Goal: Transaction & Acquisition: Book appointment/travel/reservation

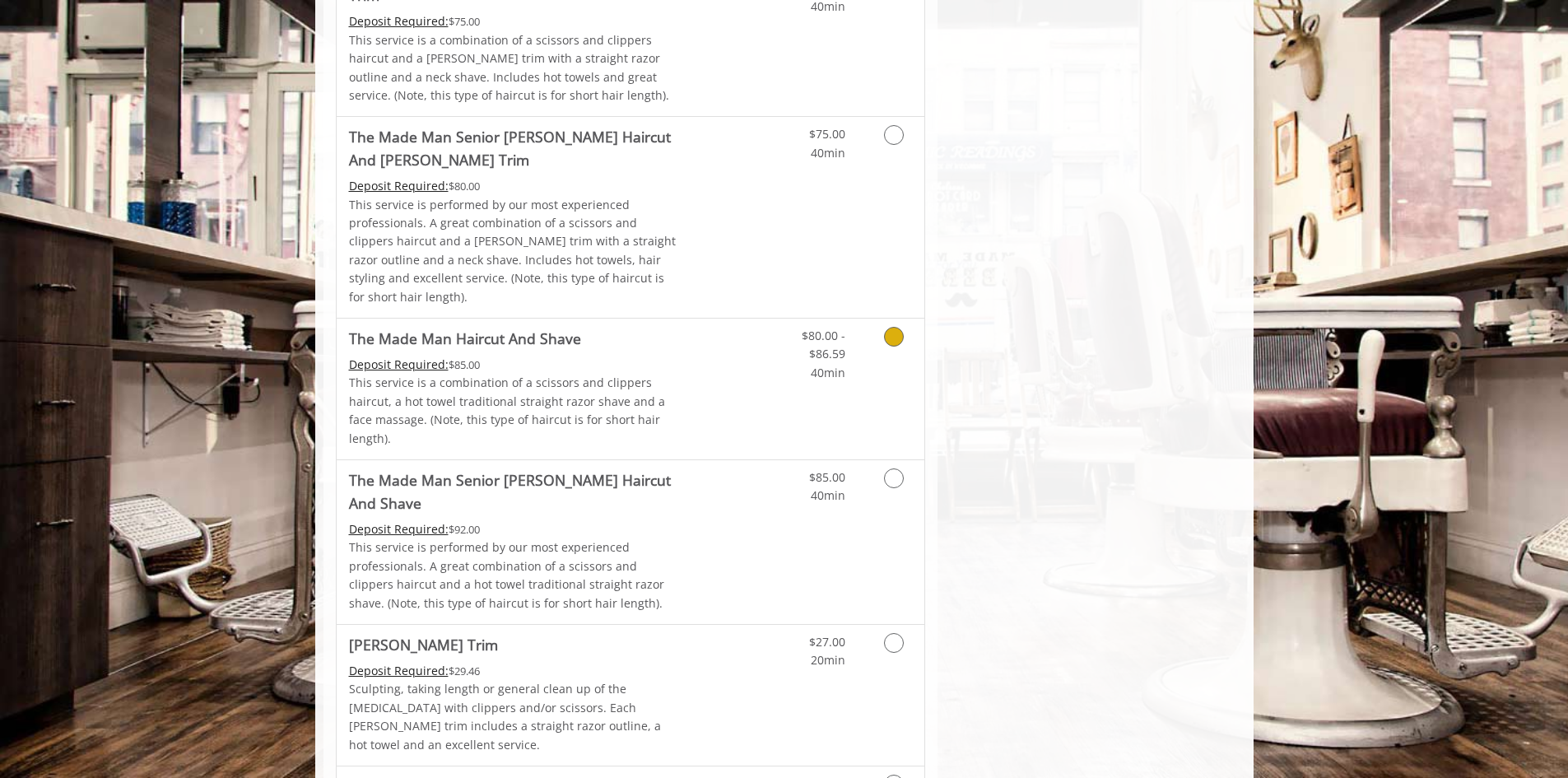
scroll to position [1399, 0]
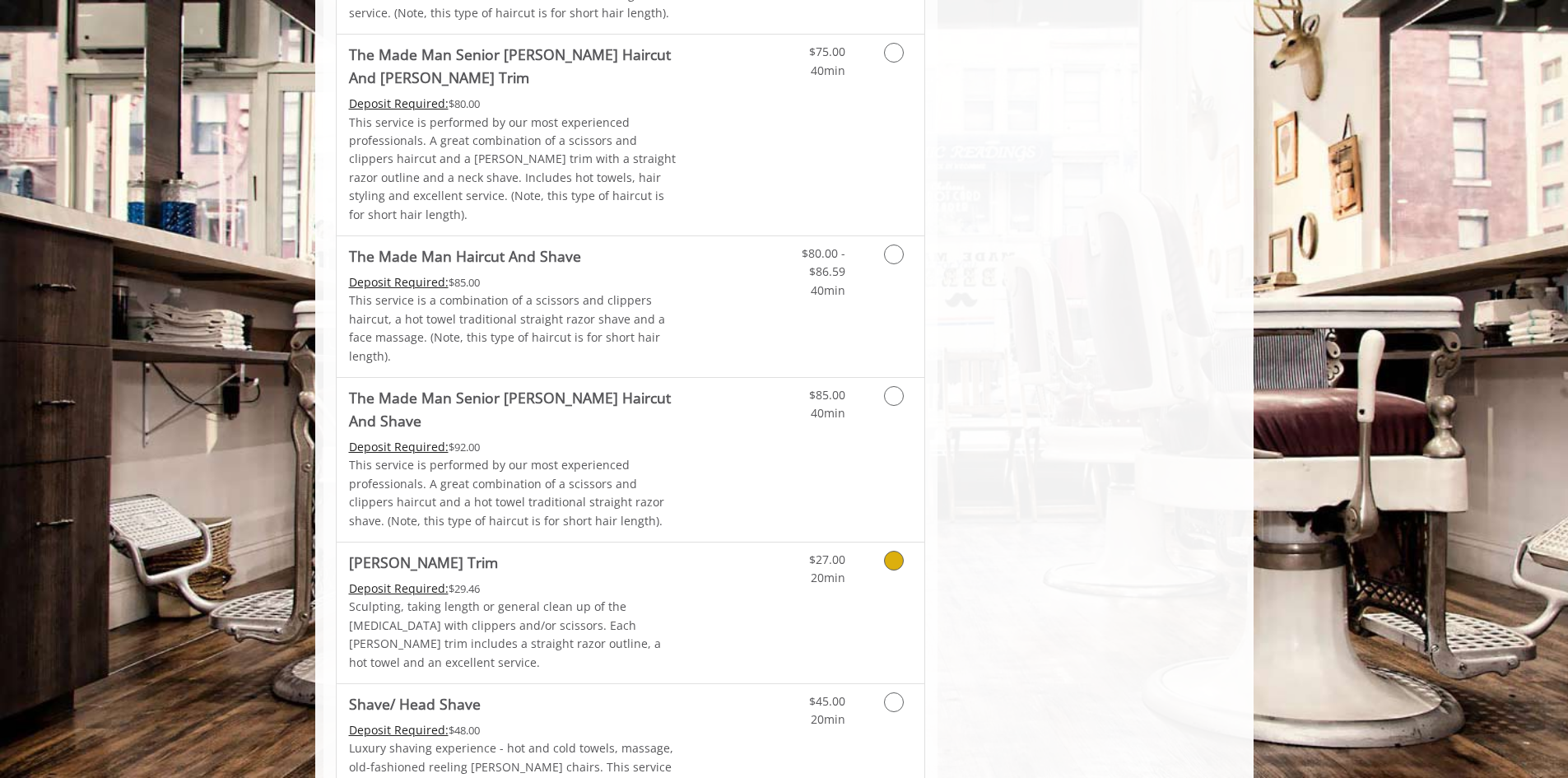
click at [891, 551] on icon "Grooming services" at bounding box center [894, 561] width 20 height 20
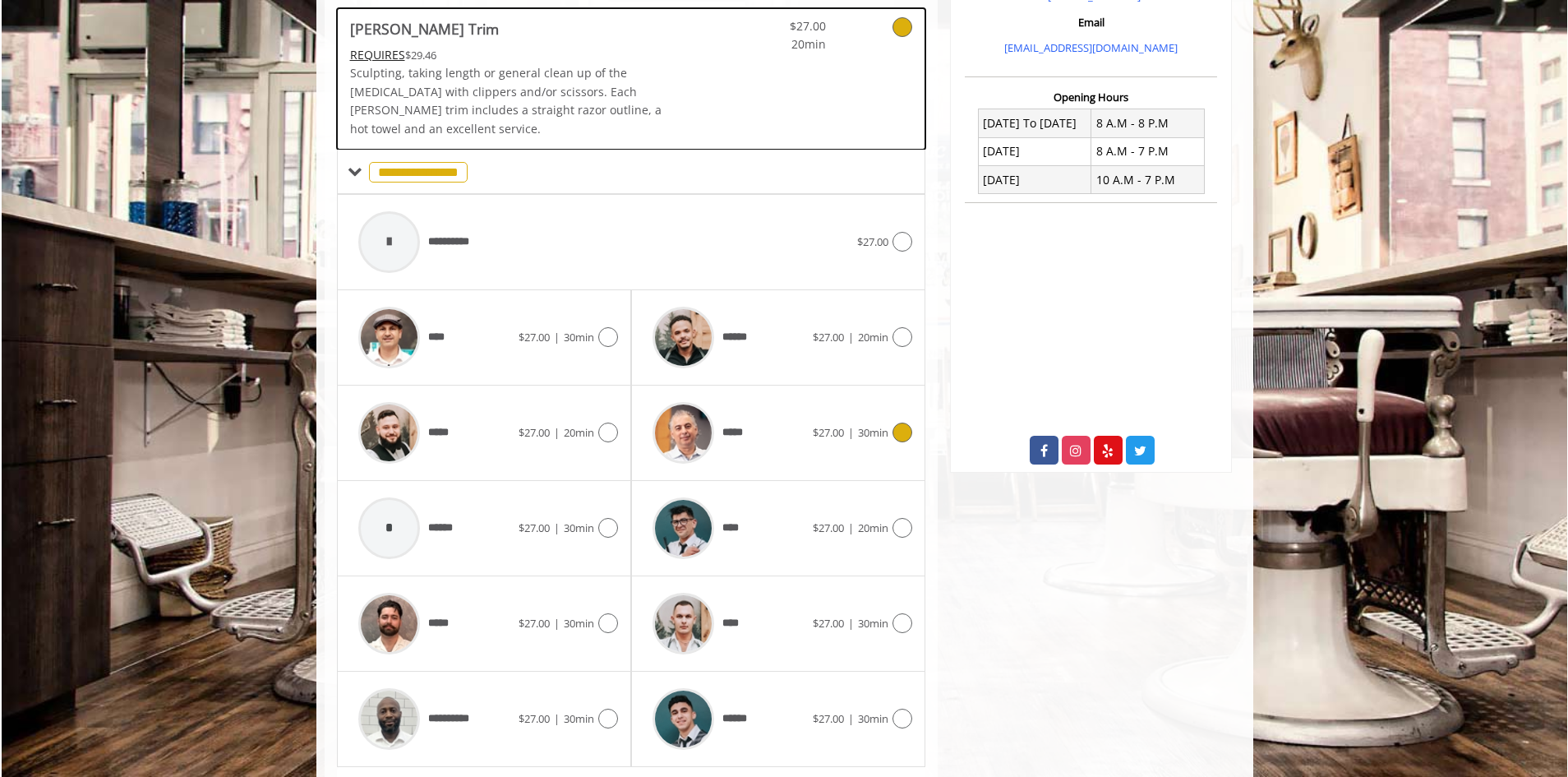
scroll to position [489, 0]
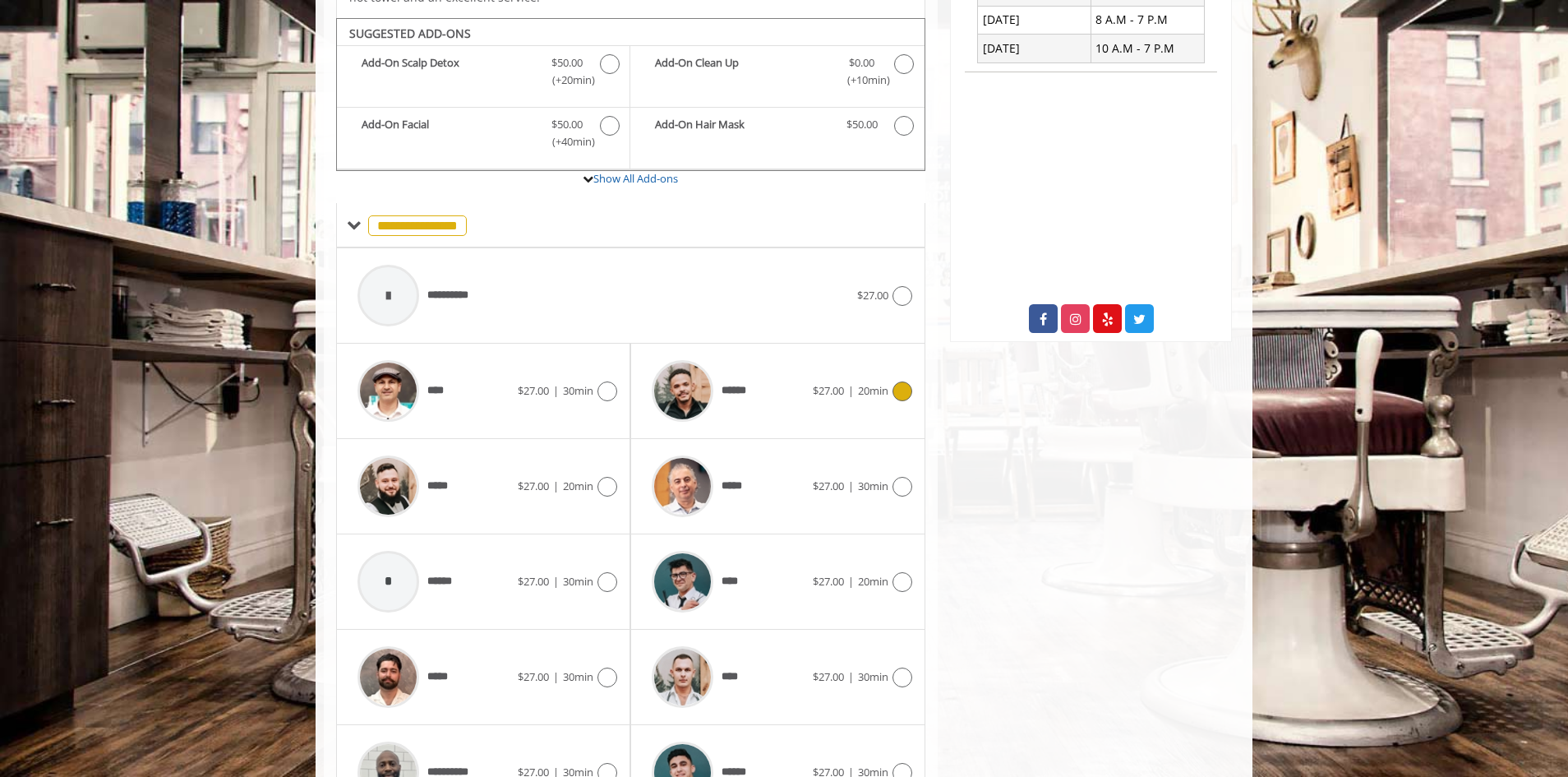
click at [908, 381] on icon at bounding box center [902, 391] width 20 height 20
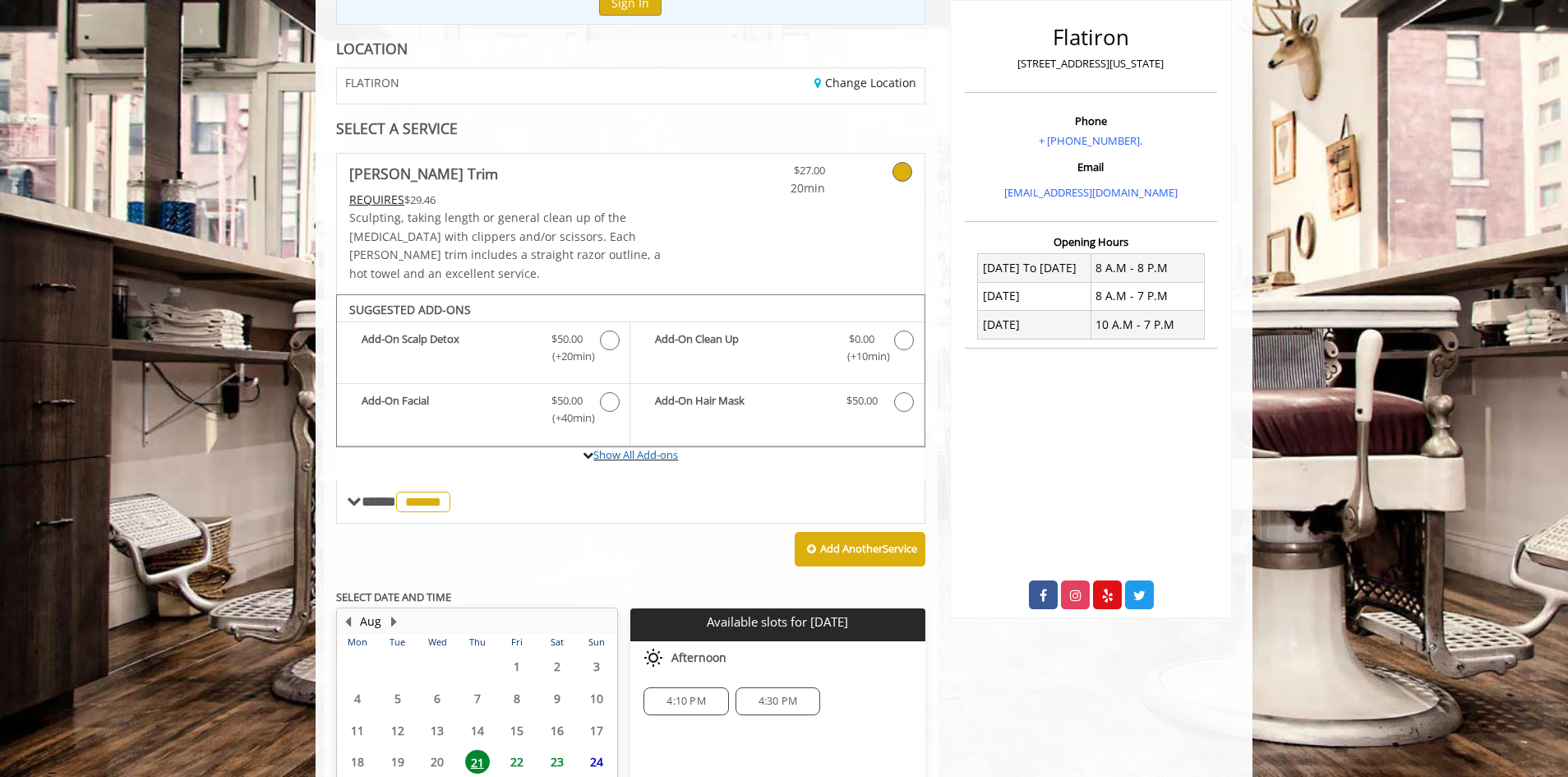
scroll to position [364, 0]
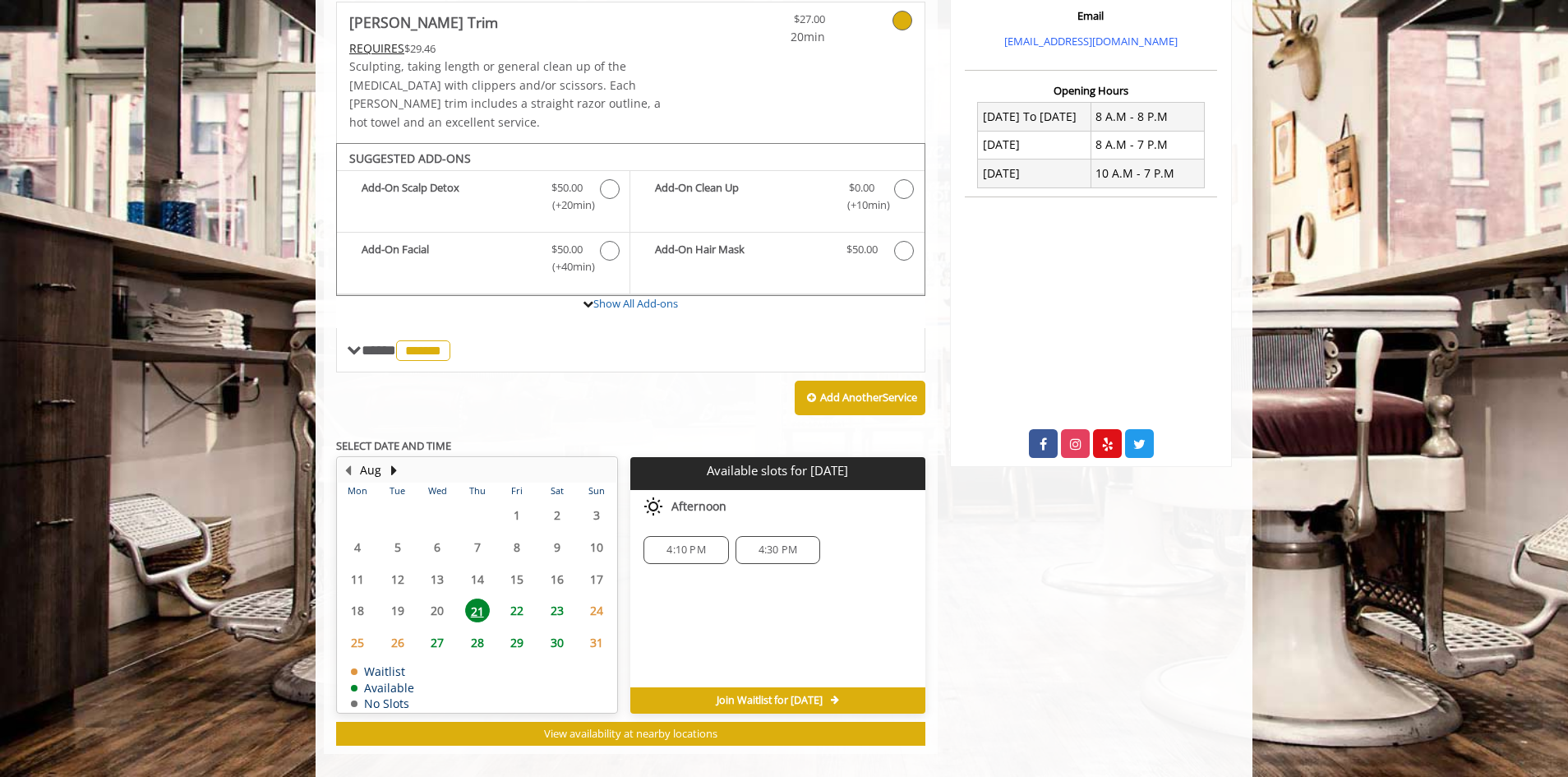
click at [514, 598] on span "22" at bounding box center [517, 610] width 25 height 24
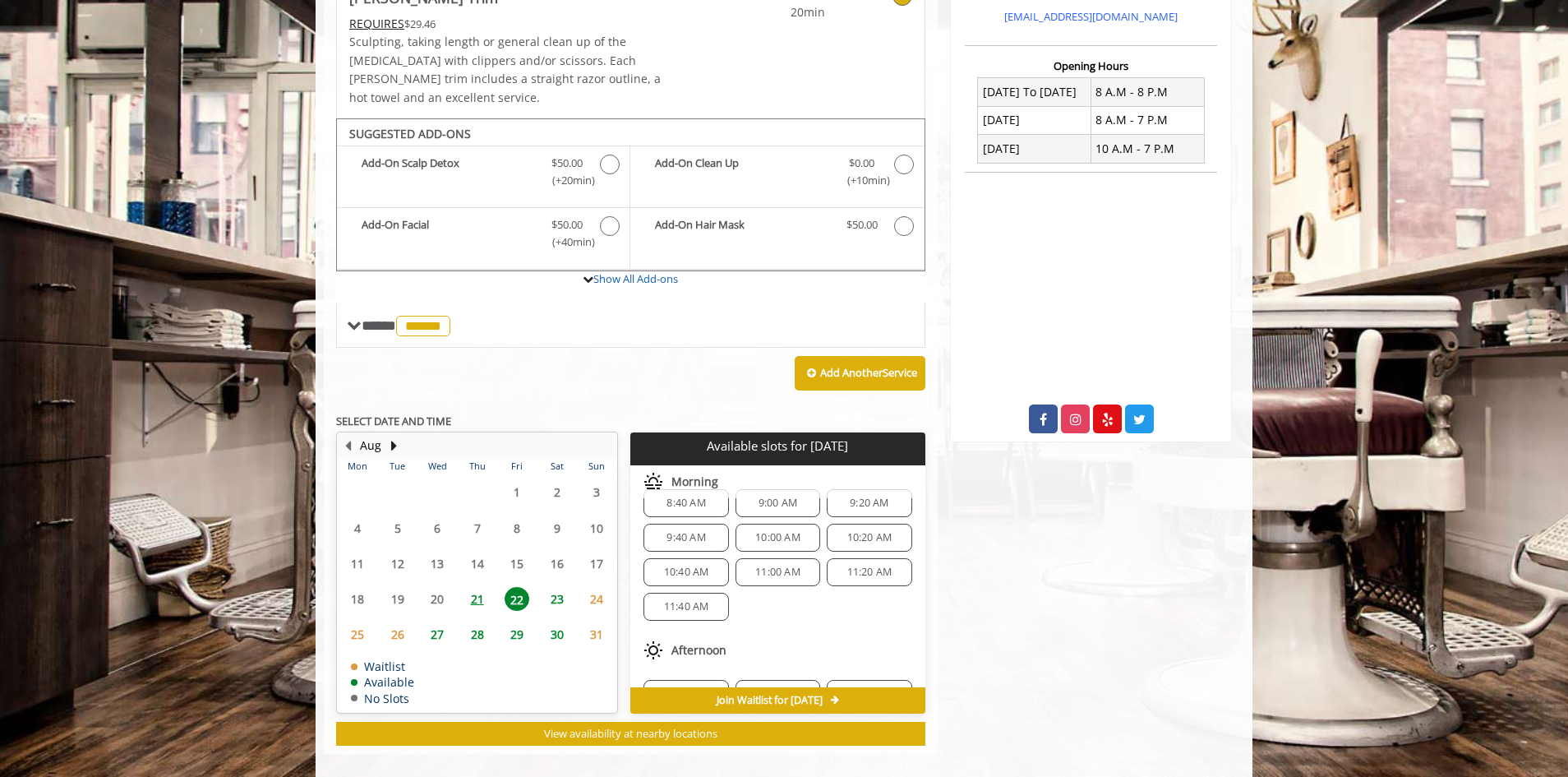
scroll to position [0, 0]
click at [858, 519] on span "9:20 AM" at bounding box center [868, 525] width 39 height 13
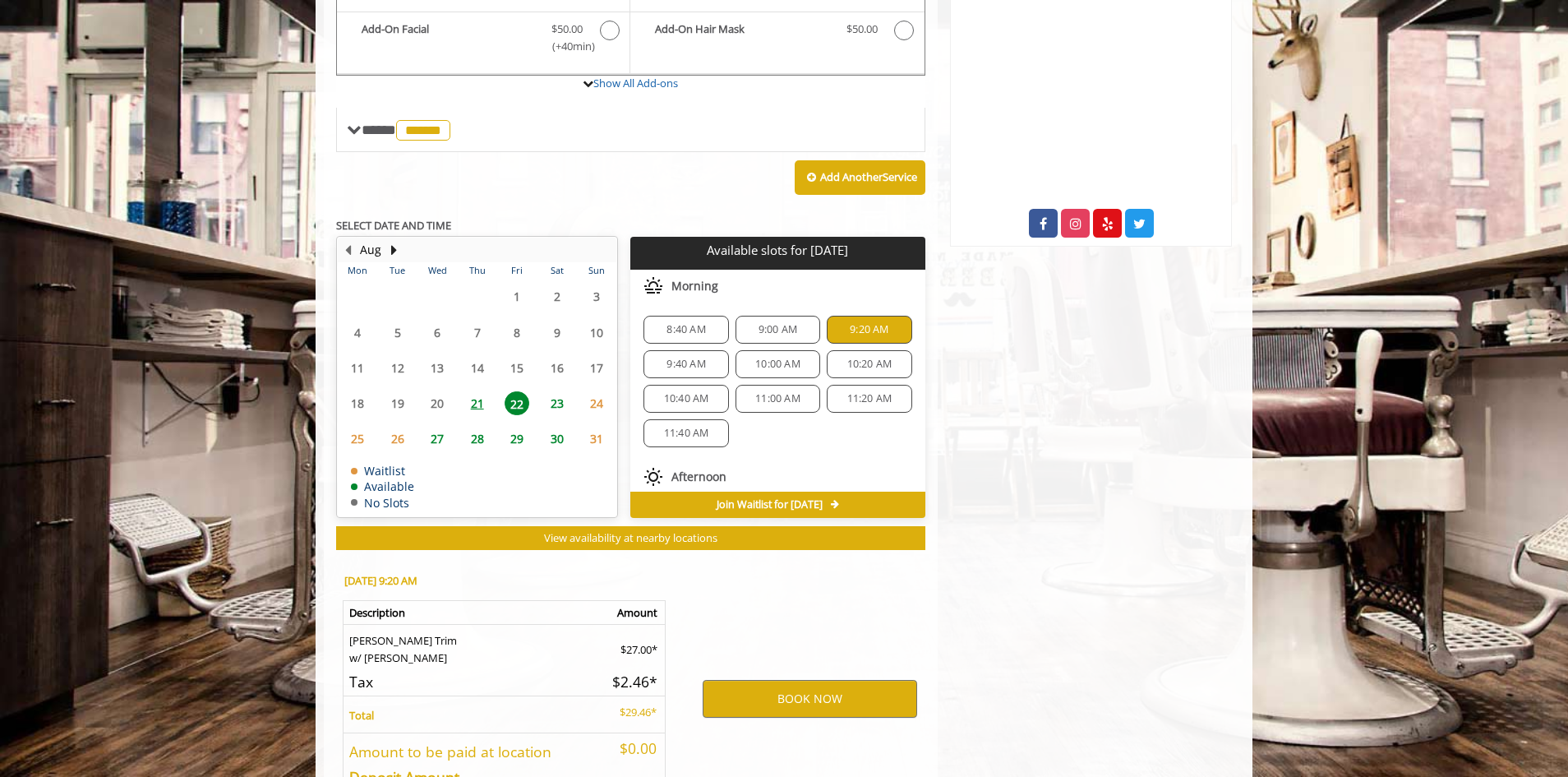
scroll to position [686, 0]
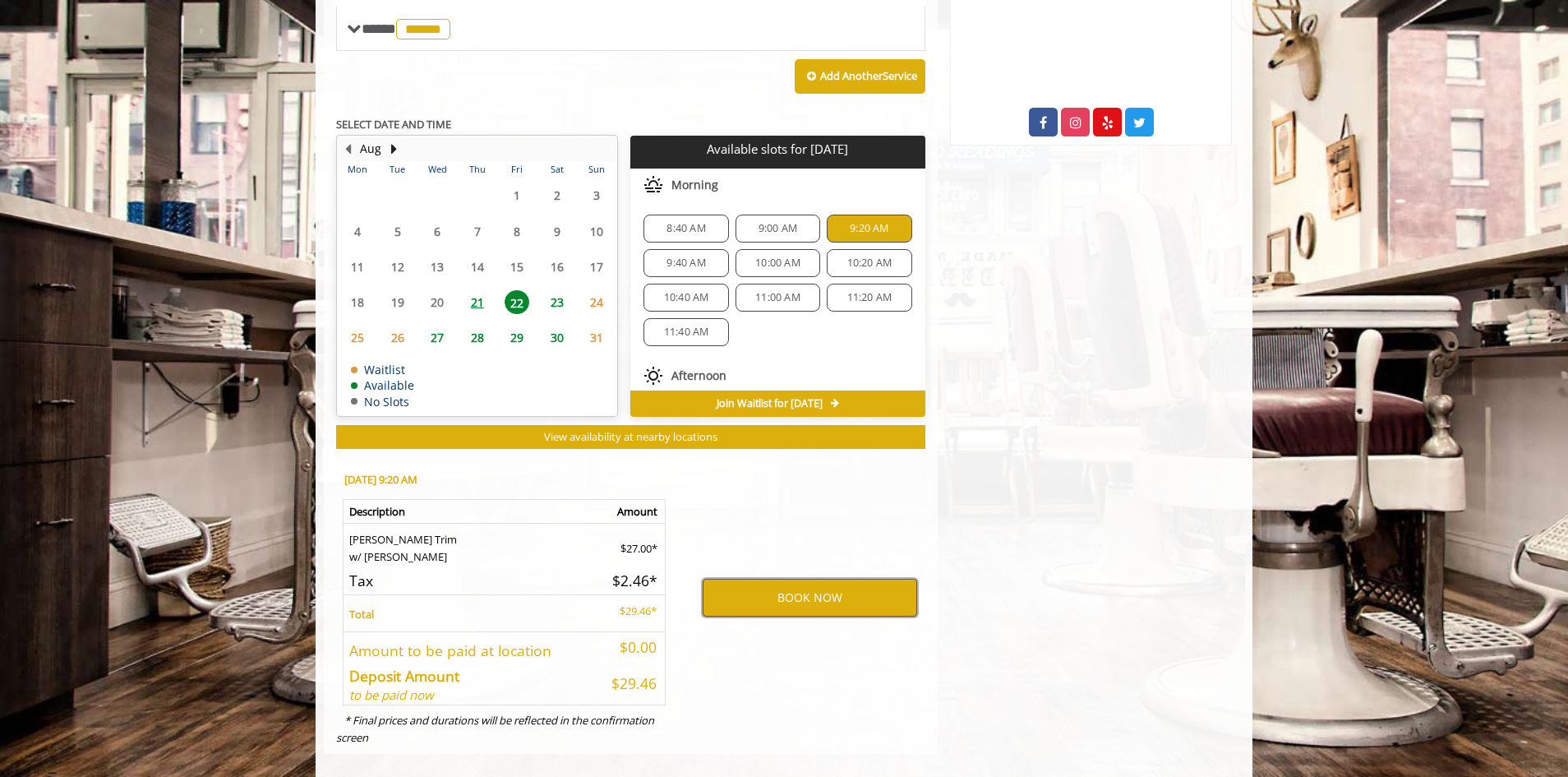
click at [743, 586] on button "BOOK NOW" at bounding box center [810, 598] width 214 height 38
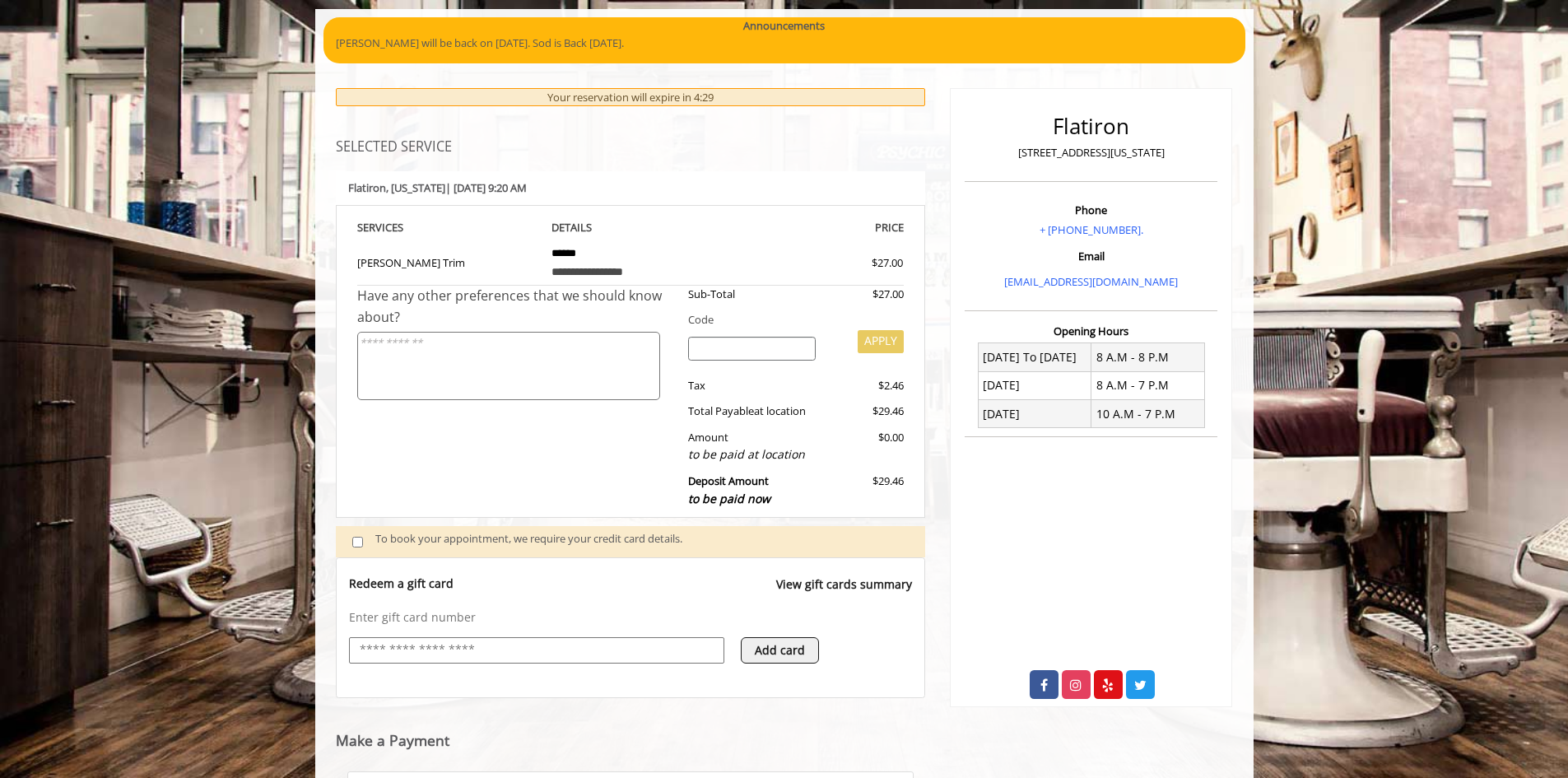
scroll to position [95, 0]
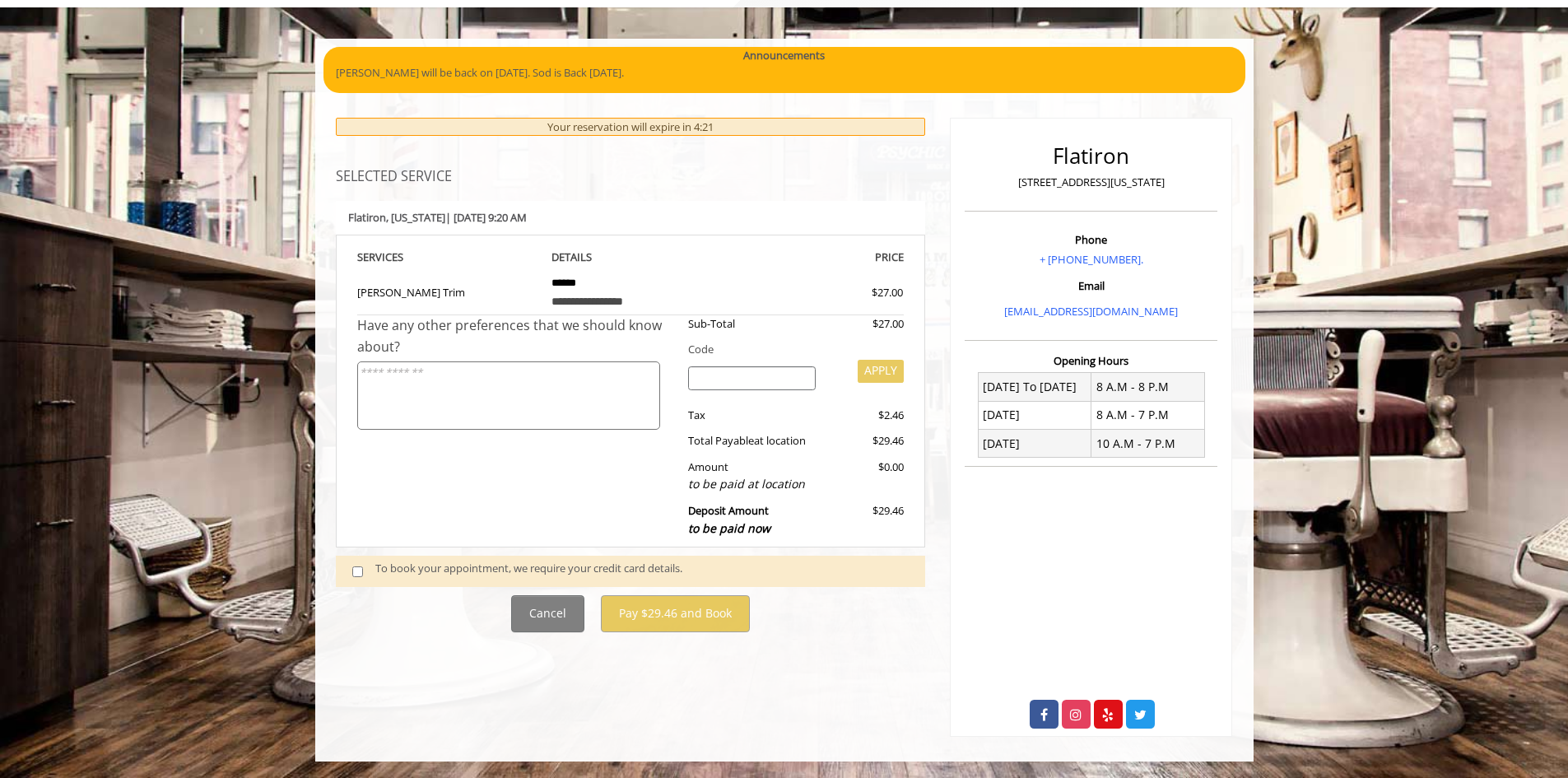
click at [768, 440] on span "at location" at bounding box center [779, 440] width 52 height 15
click at [751, 368] on input "search" at bounding box center [752, 379] width 128 height 25
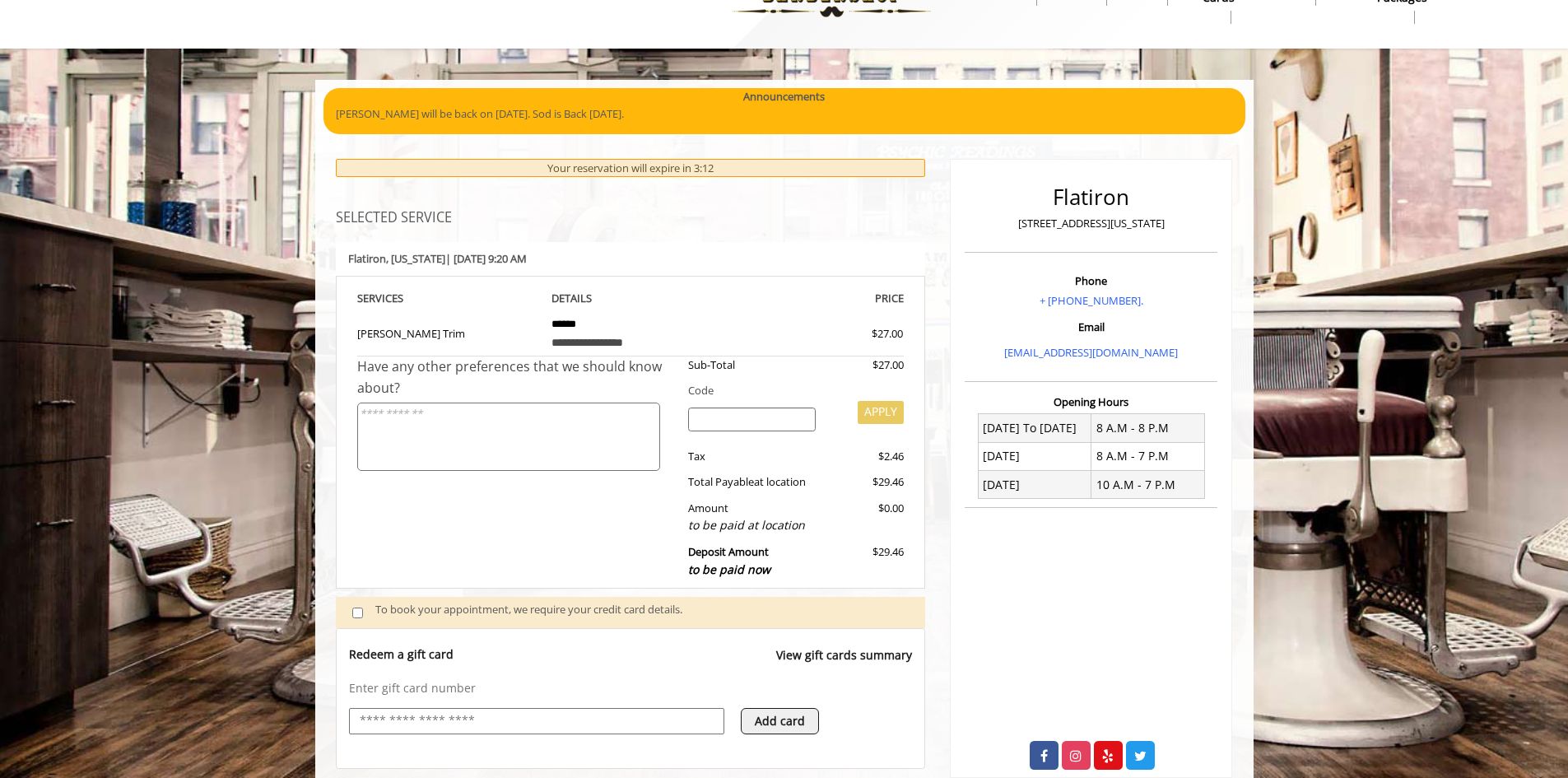
scroll to position [82, 0]
